Goal: Information Seeking & Learning: Learn about a topic

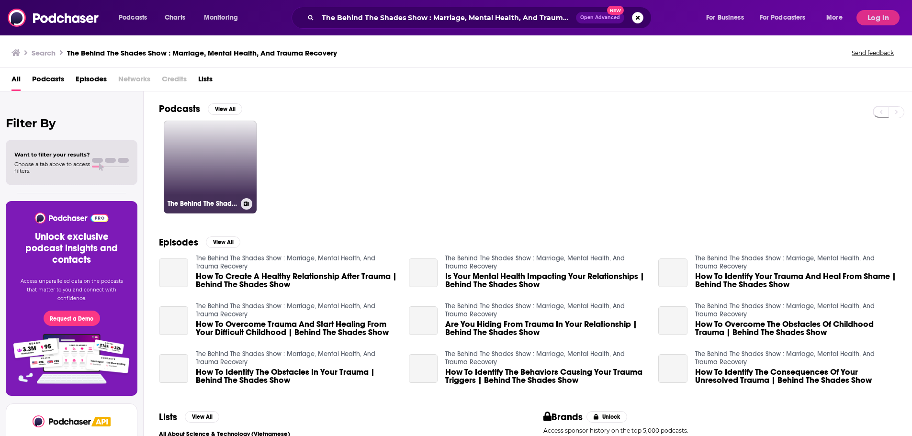
click at [227, 157] on link "The Behind The Shades Show : Marriage, Mental Health, And Trauma Recovery" at bounding box center [210, 167] width 93 height 93
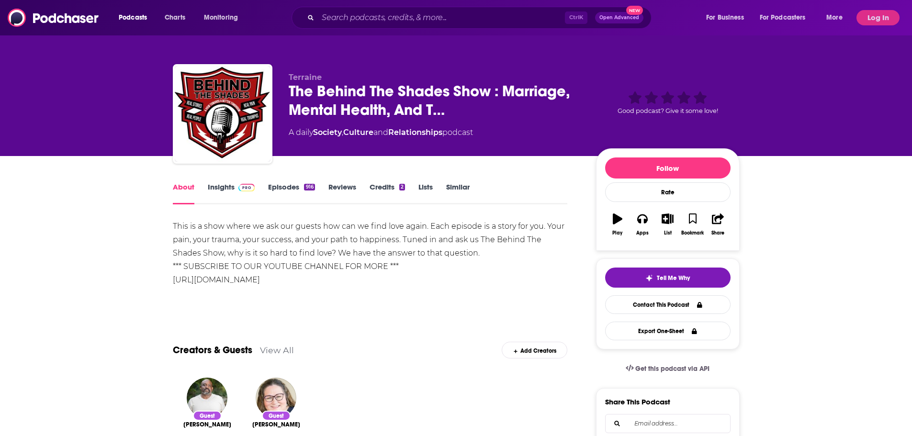
click at [248, 191] on img at bounding box center [246, 188] width 17 height 8
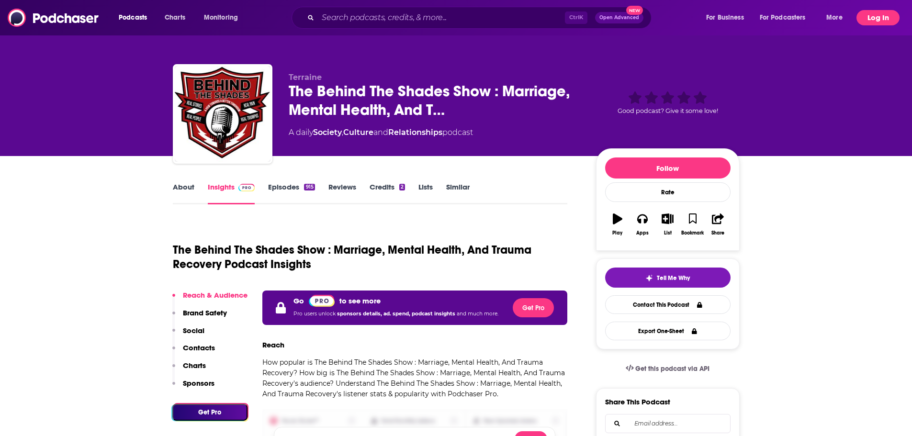
click at [869, 18] on button "Log In" at bounding box center [878, 17] width 43 height 15
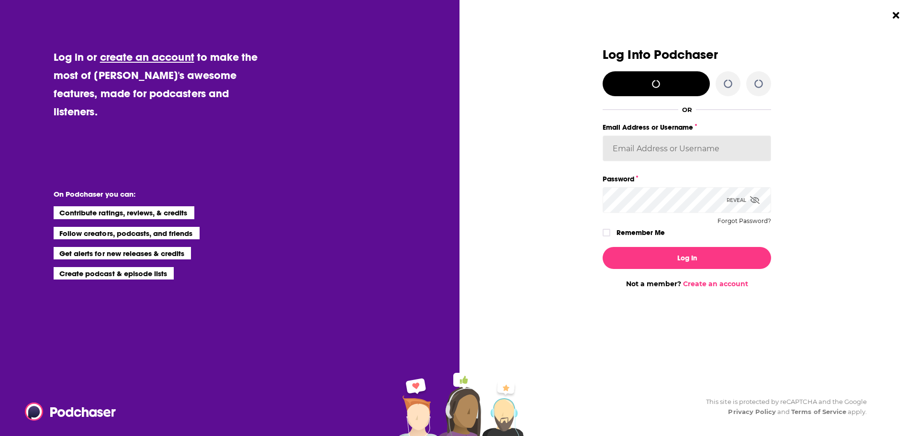
type input "Spiral5-G1"
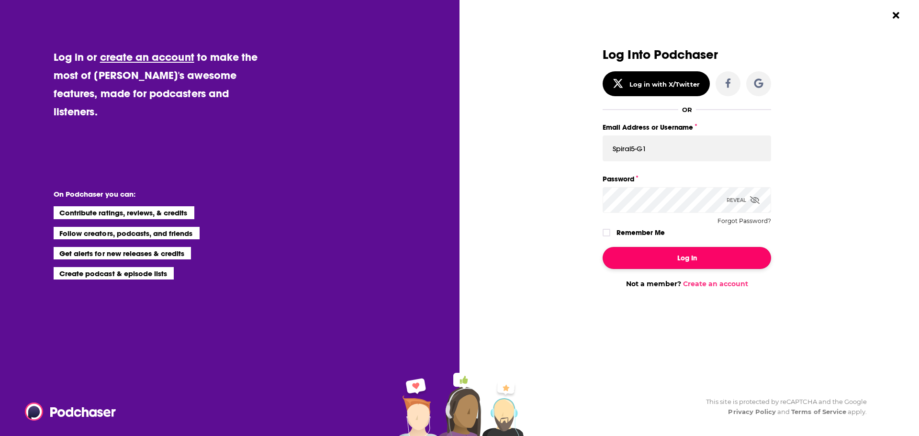
click at [698, 260] on button "Log In" at bounding box center [687, 258] width 169 height 22
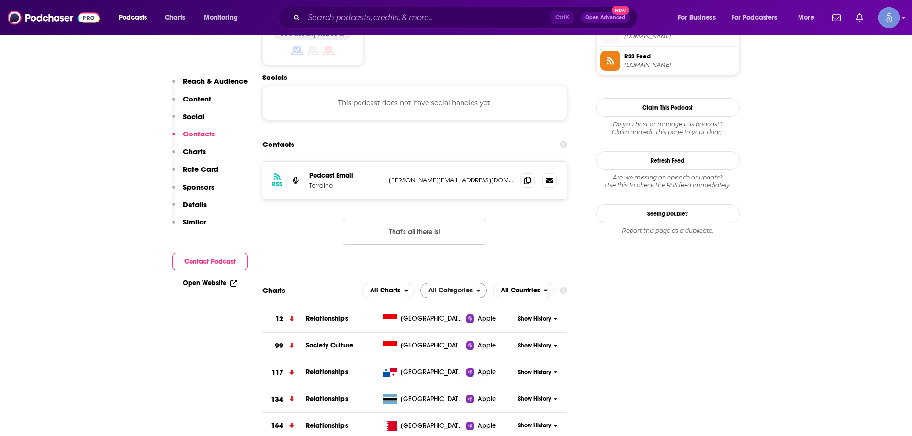
scroll to position [862, 0]
